Goal: Information Seeking & Learning: Learn about a topic

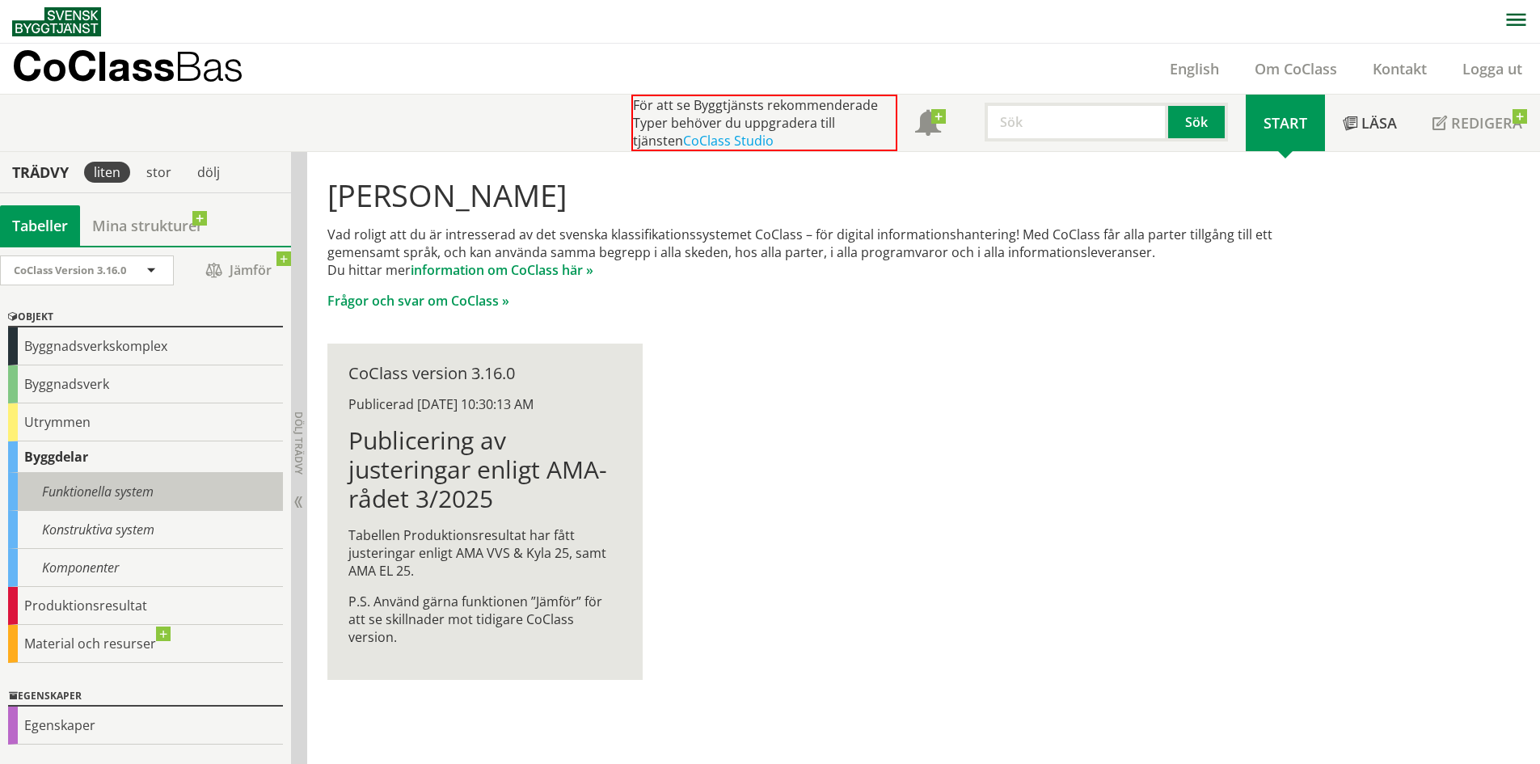
click at [116, 488] on div "Funktionella system" at bounding box center [145, 492] width 275 height 38
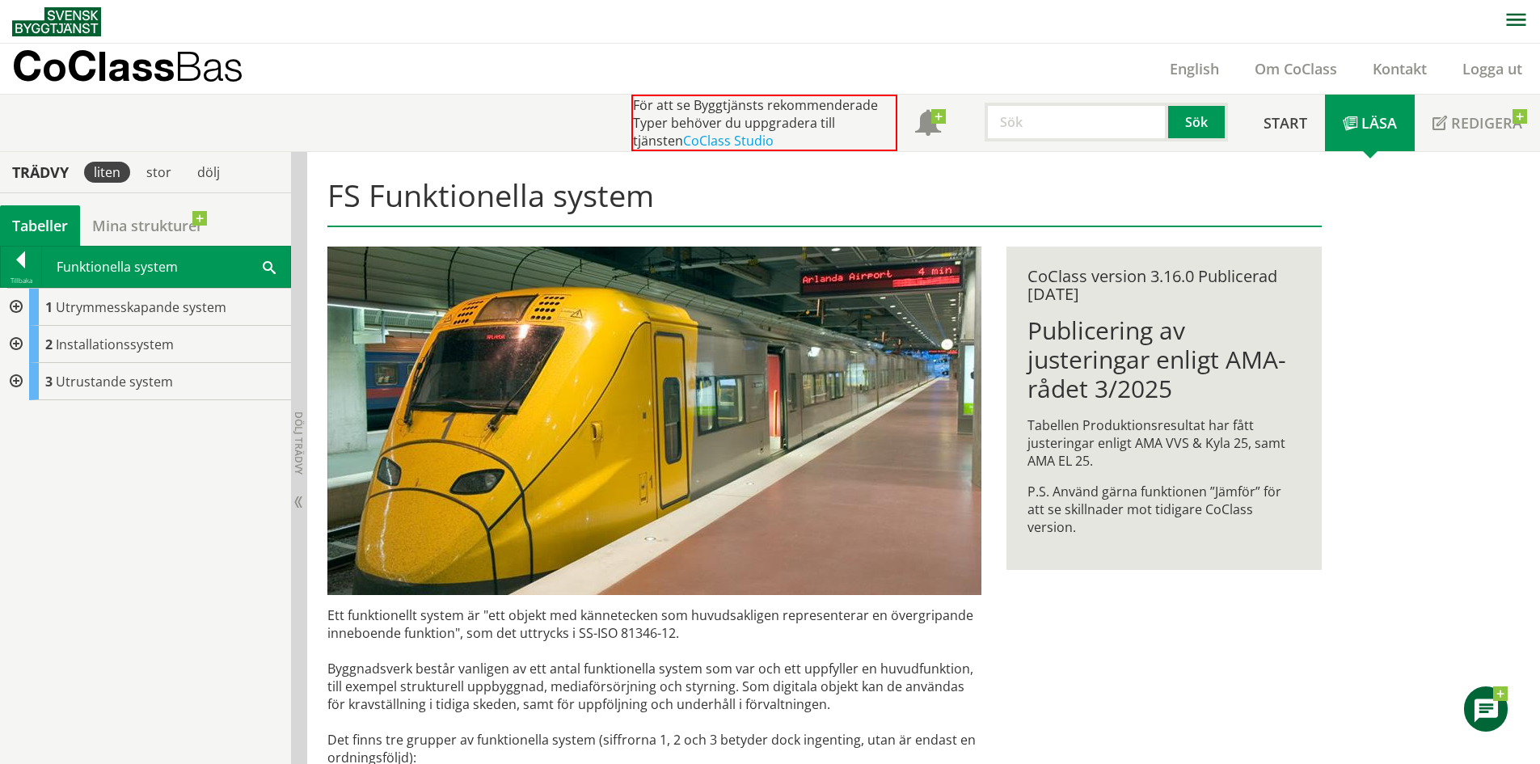
click at [29, 264] on div at bounding box center [21, 262] width 40 height 23
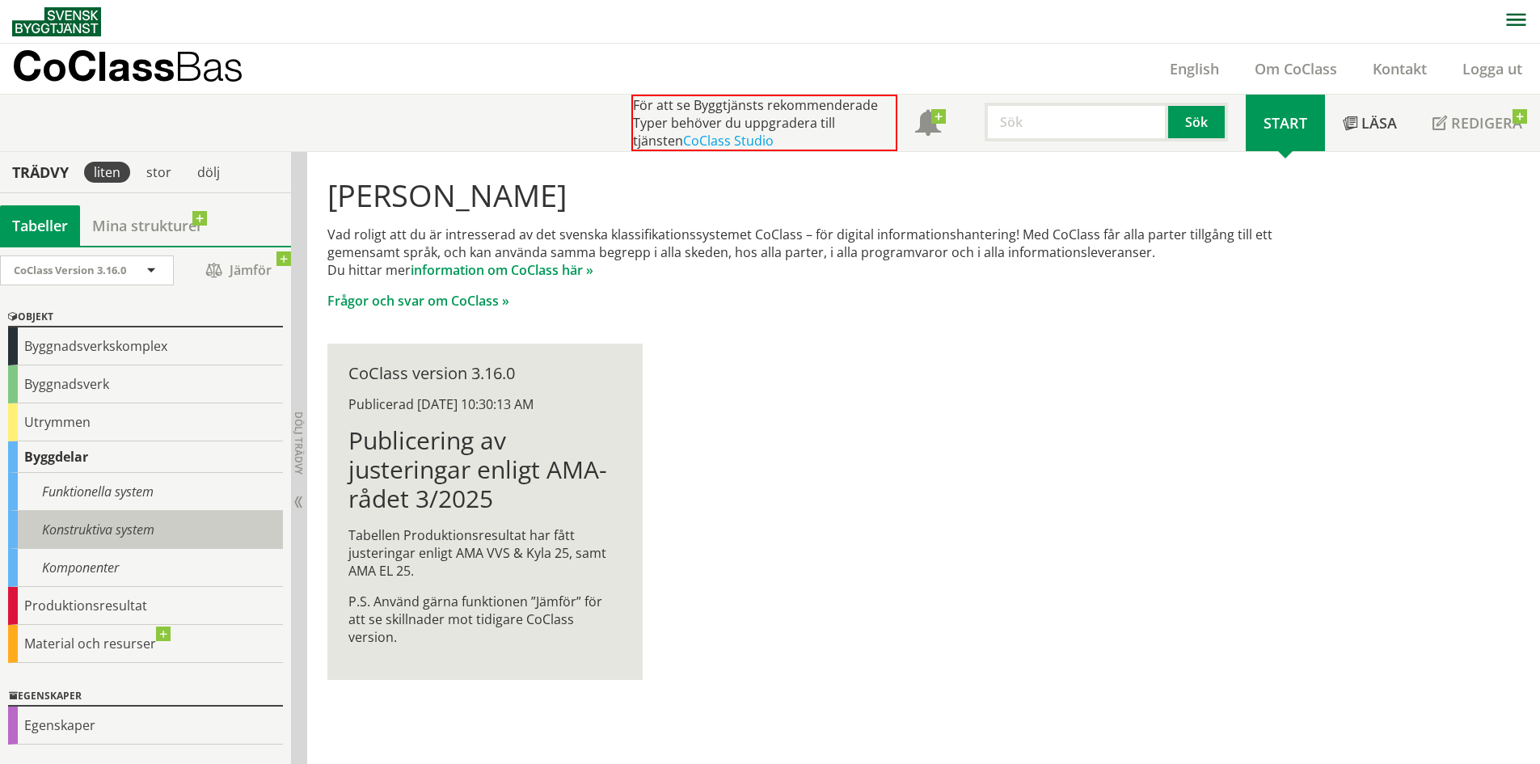
click at [145, 534] on div "Konstruktiva system" at bounding box center [145, 530] width 275 height 38
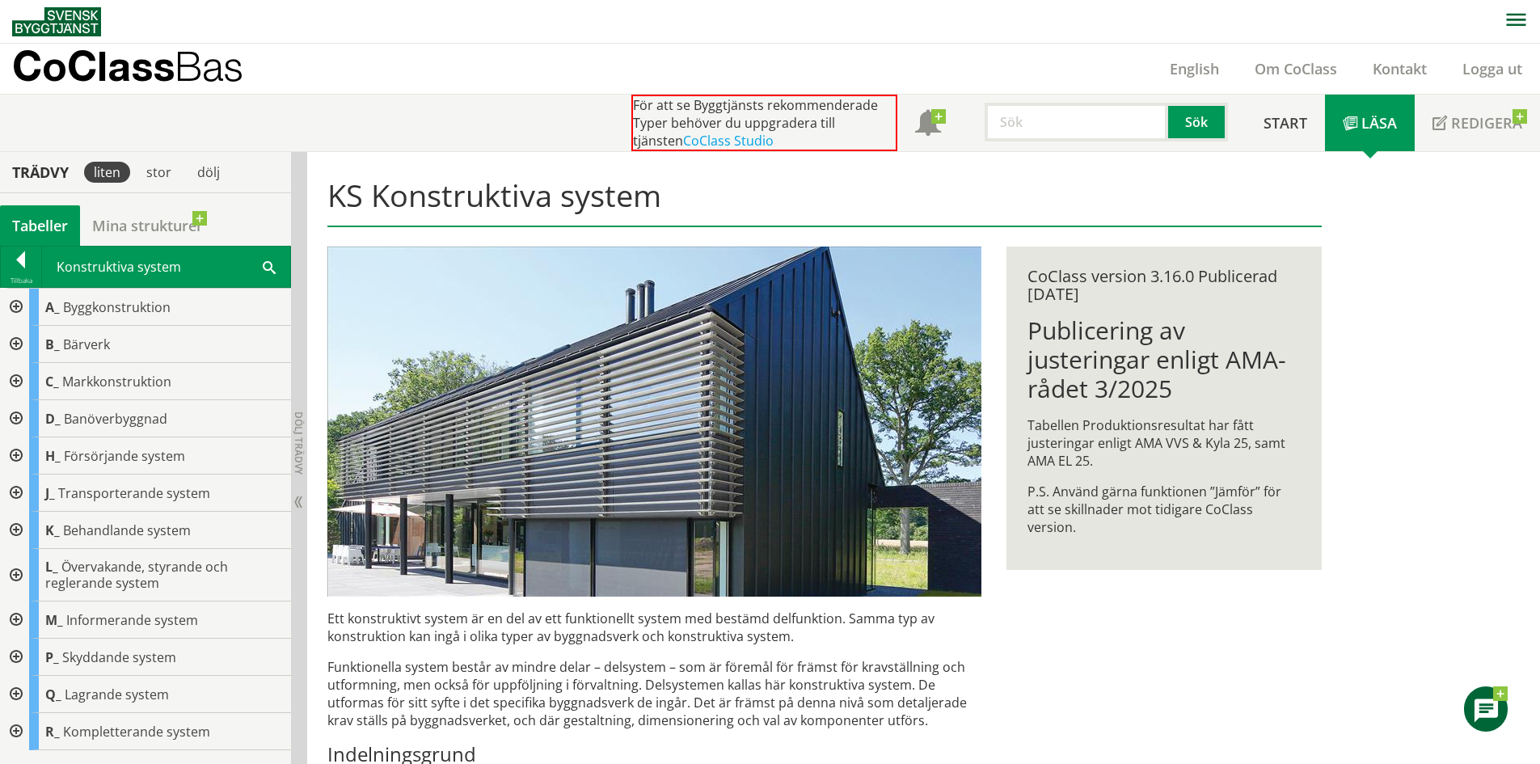
click at [18, 344] on div at bounding box center [14, 344] width 29 height 37
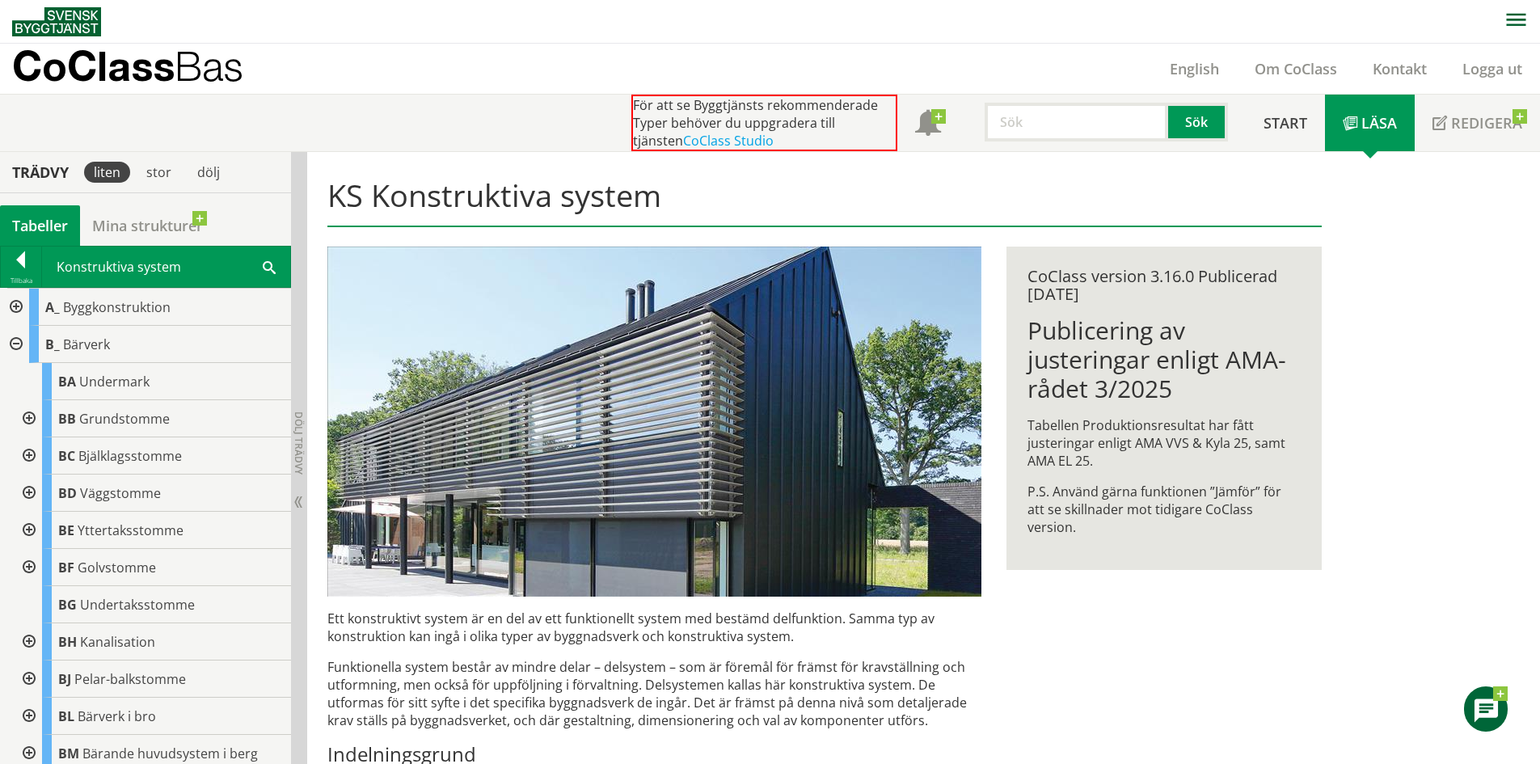
click at [17, 491] on div at bounding box center [27, 492] width 29 height 37
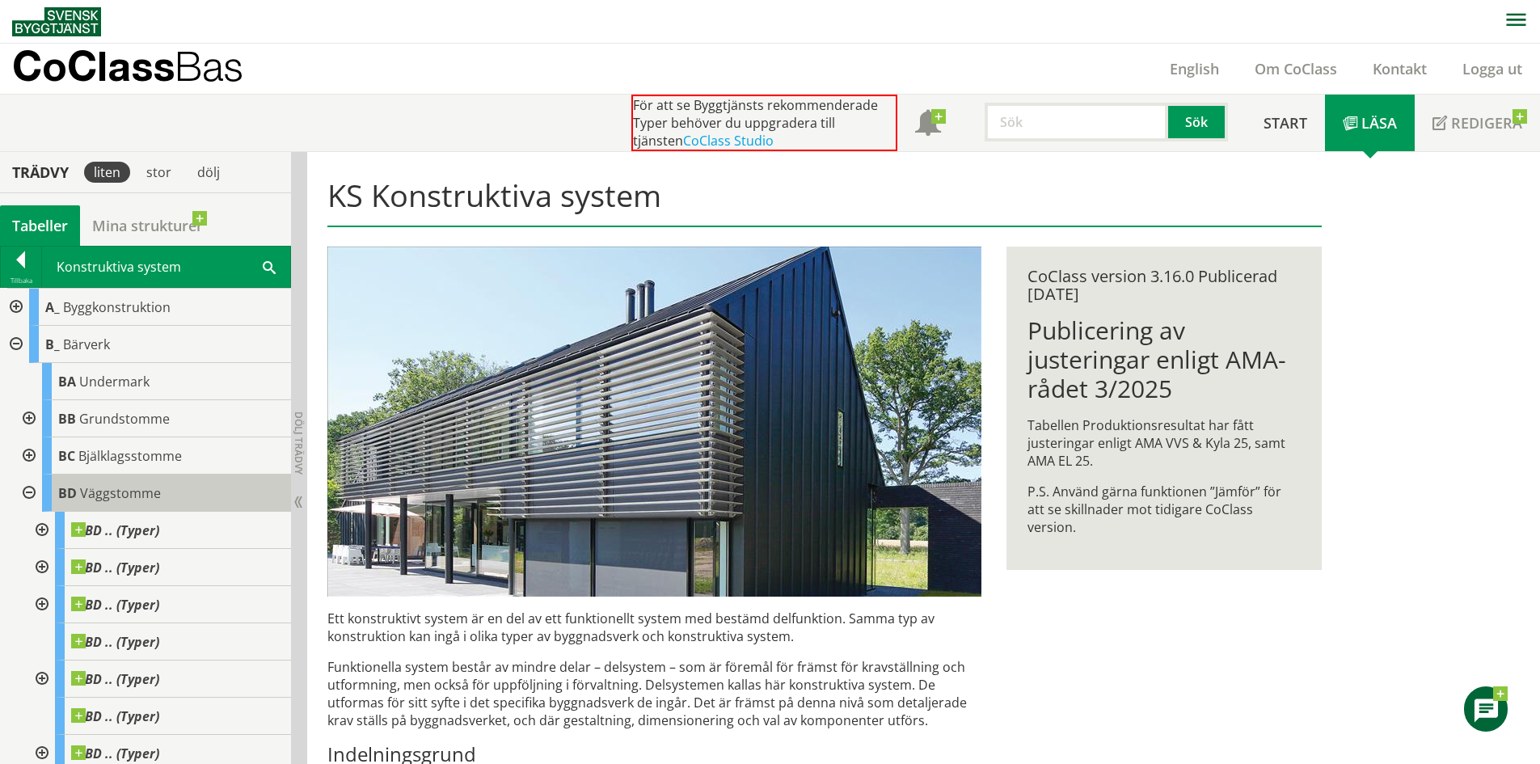
click at [88, 497] on span "Väggstomme" at bounding box center [120, 493] width 81 height 18
